Goal: Information Seeking & Learning: Learn about a topic

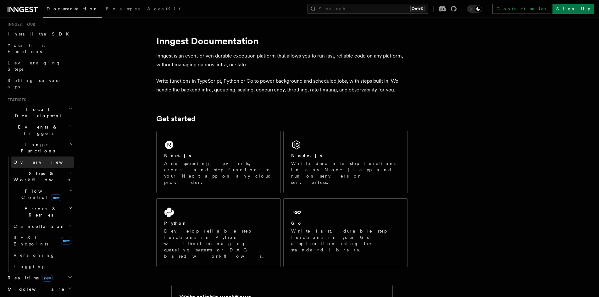
scroll to position [63, 0]
click at [38, 170] on span "Steps & Workflows" at bounding box center [40, 176] width 59 height 13
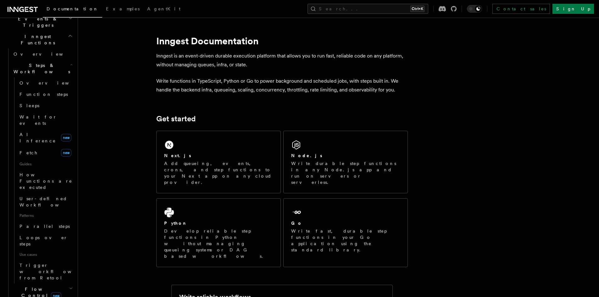
scroll to position [126, 0]
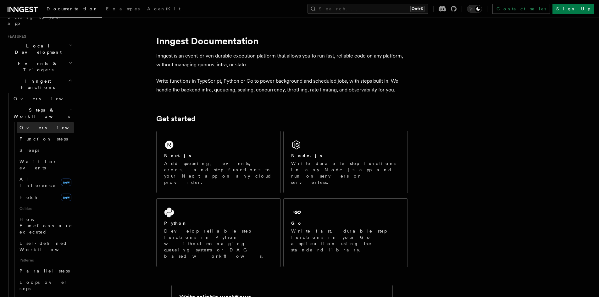
click at [33, 124] on span "Overview" at bounding box center [51, 127] width 65 height 6
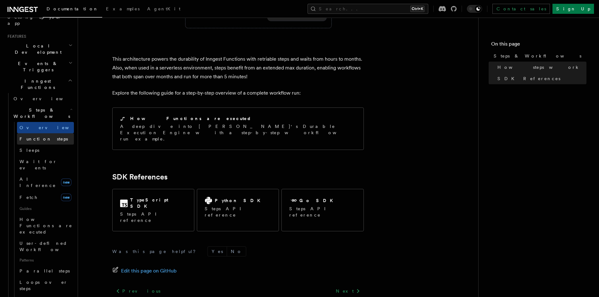
scroll to position [625, 0]
click at [33, 136] on span "Function steps" at bounding box center [43, 138] width 48 height 5
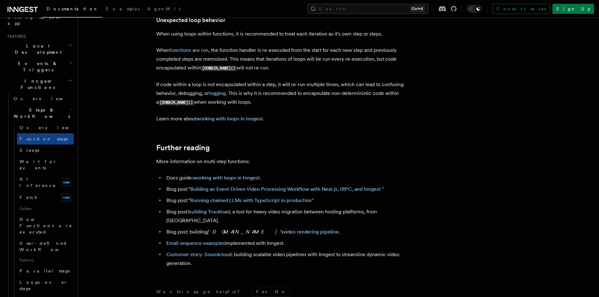
scroll to position [2044, 0]
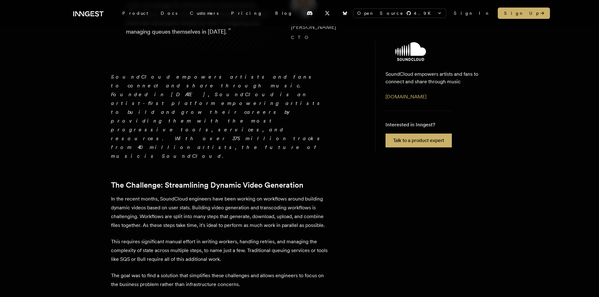
scroll to position [126, 0]
